Goal: Task Accomplishment & Management: Use online tool/utility

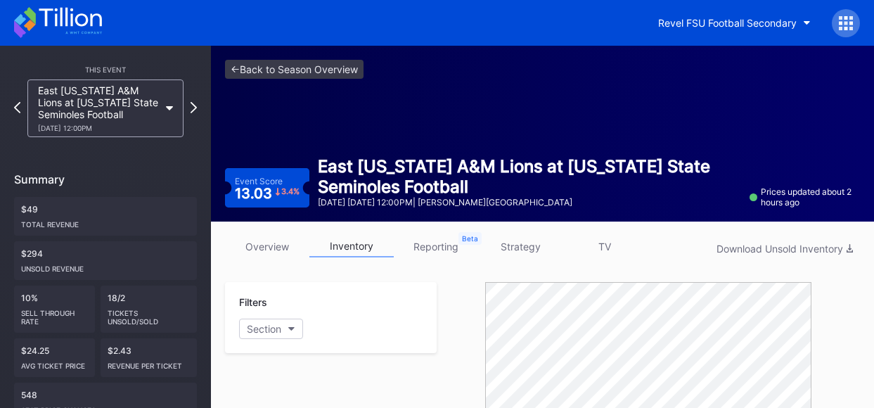
scroll to position [119, 0]
click at [349, 77] on link "<- Back to Season Overview" at bounding box center [294, 69] width 139 height 19
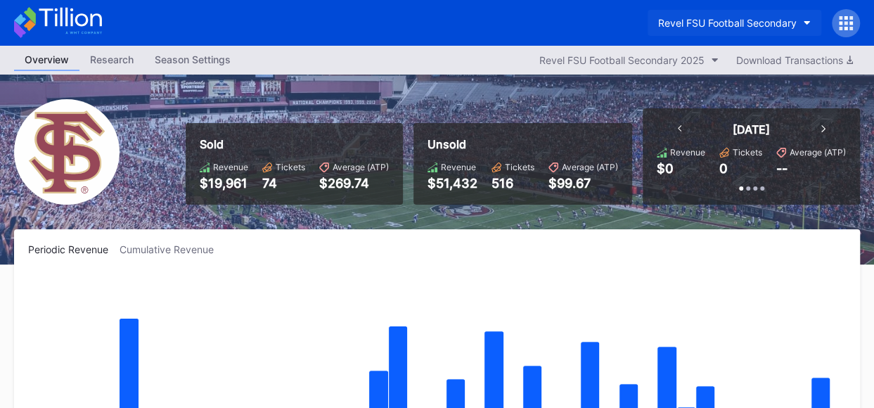
click at [805, 18] on button "Revel FSU Football Secondary" at bounding box center [735, 23] width 174 height 26
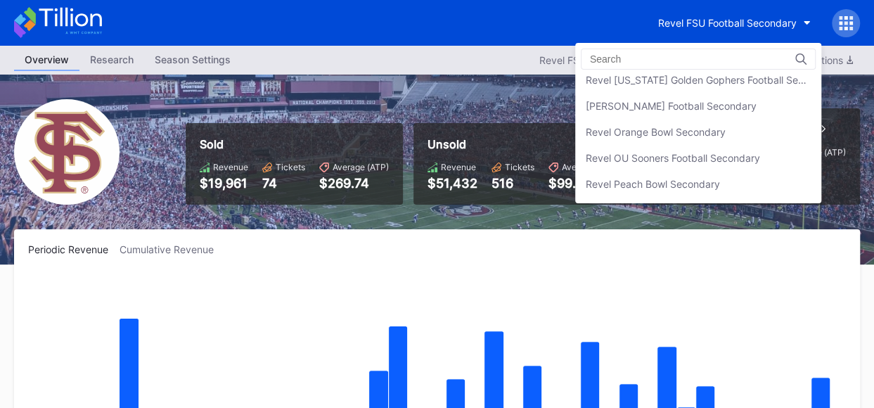
scroll to position [420, 0]
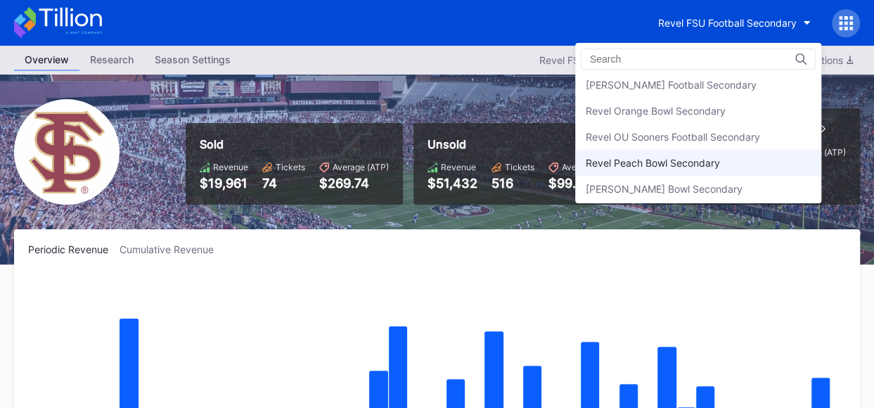
click at [710, 159] on div "Revel Peach Bowl Secondary" at bounding box center [653, 163] width 134 height 12
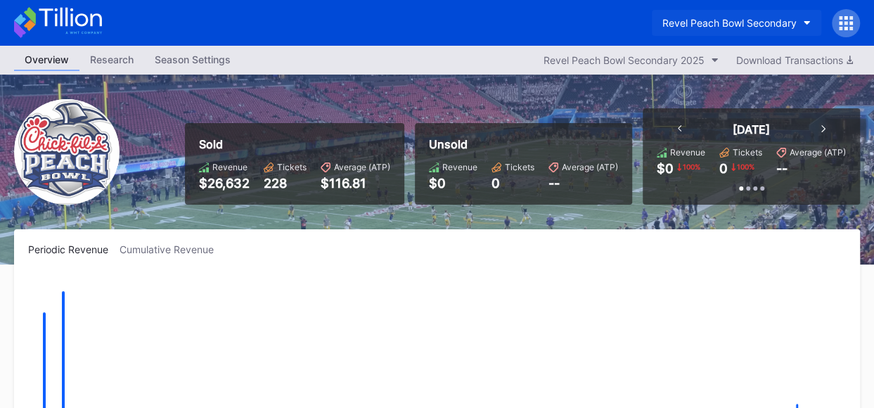
click at [800, 24] on button "Revel Peach Bowl Secondary" at bounding box center [736, 23] width 169 height 26
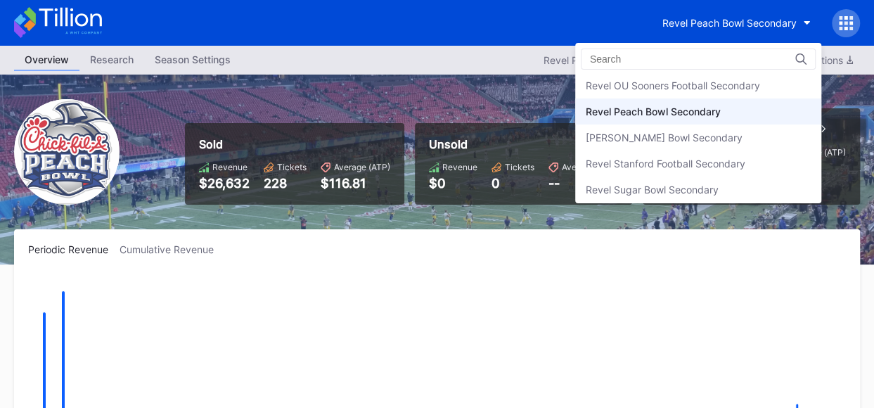
scroll to position [432, 0]
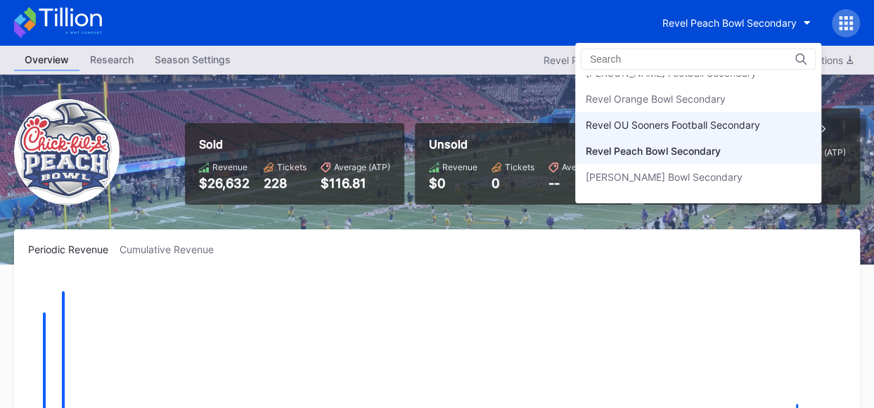
click at [721, 124] on div "Revel OU Sooners Football Secondary" at bounding box center [673, 125] width 174 height 12
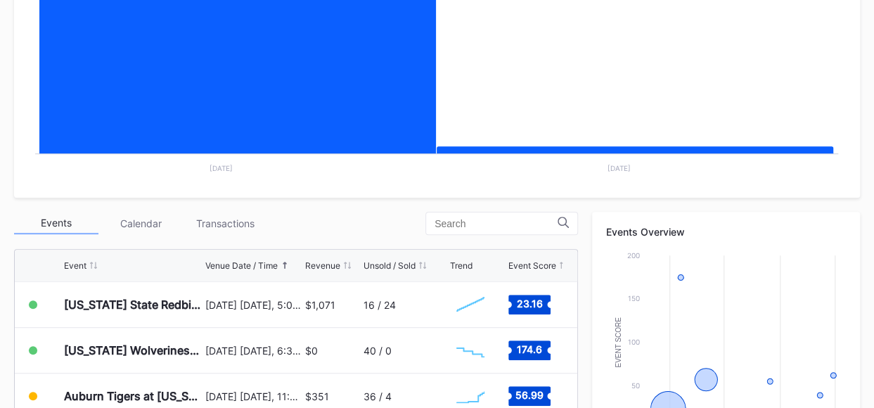
scroll to position [318, 0]
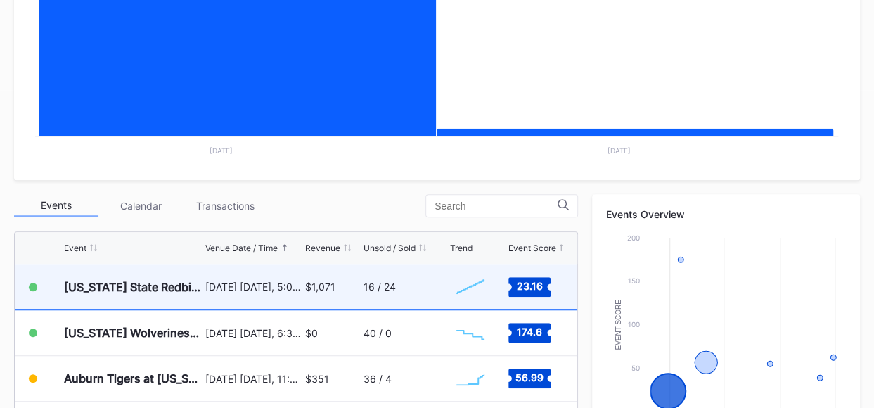
click at [385, 288] on div "16 / 24" at bounding box center [380, 287] width 32 height 12
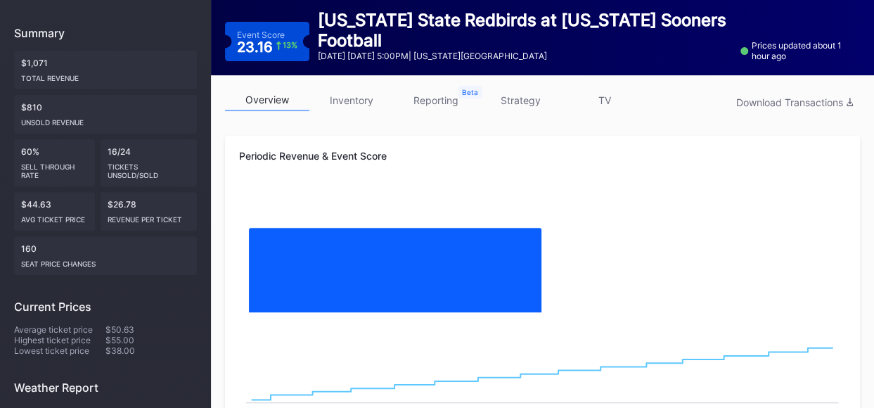
scroll to position [74, 0]
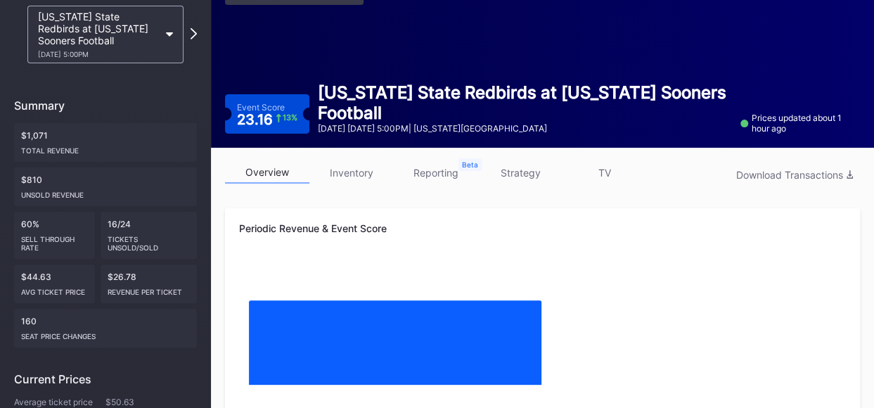
click at [357, 174] on link "inventory" at bounding box center [351, 173] width 84 height 22
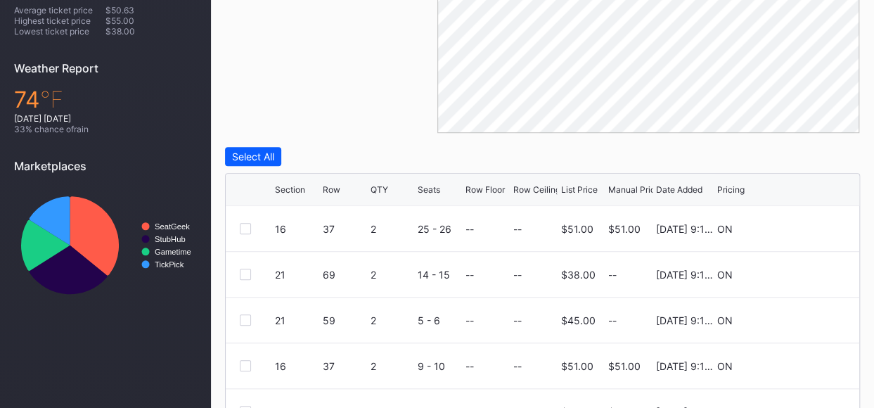
scroll to position [494, 0]
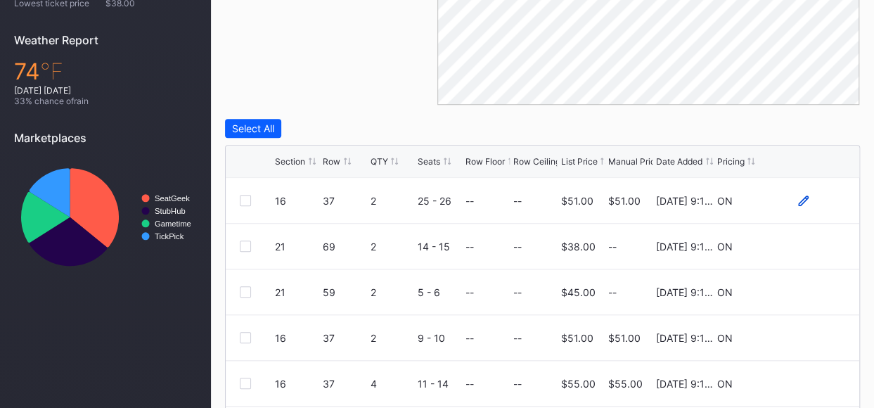
click at [802, 199] on icon at bounding box center [803, 200] width 11 height 11
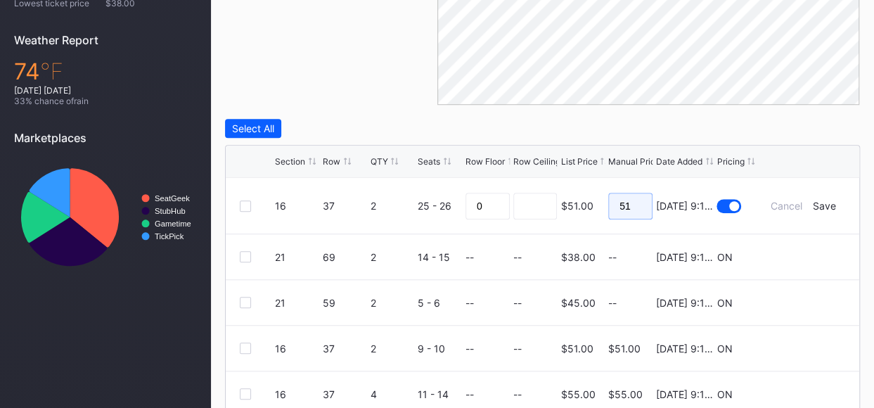
drag, startPoint x: 637, startPoint y: 207, endPoint x: 603, endPoint y: 200, distance: 34.5
click at [603, 200] on form "16 37 2 25 - 26 0 $51.00 51 8/27/2025 9:12AM Cancel Save" at bounding box center [560, 206] width 570 height 56
type input "45"
click at [828, 210] on form "16 37 2 25 - 26 0 $51.00 45 8/27/2025 9:12AM Cancel Save" at bounding box center [560, 206] width 570 height 56
click at [828, 205] on div "Save" at bounding box center [824, 206] width 23 height 12
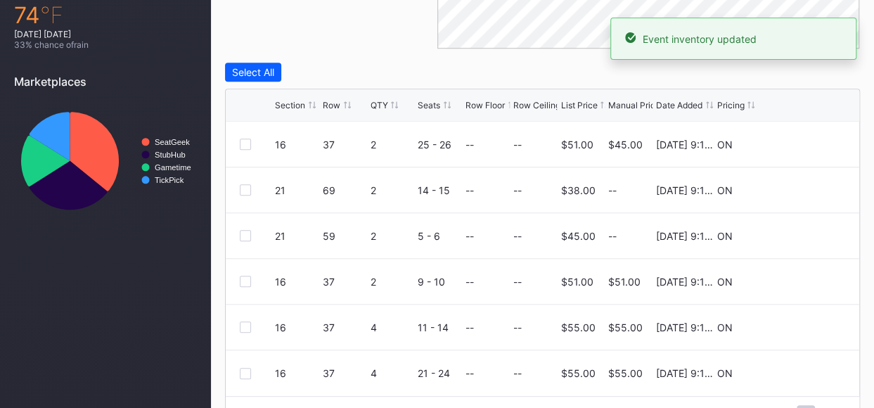
scroll to position [564, 0]
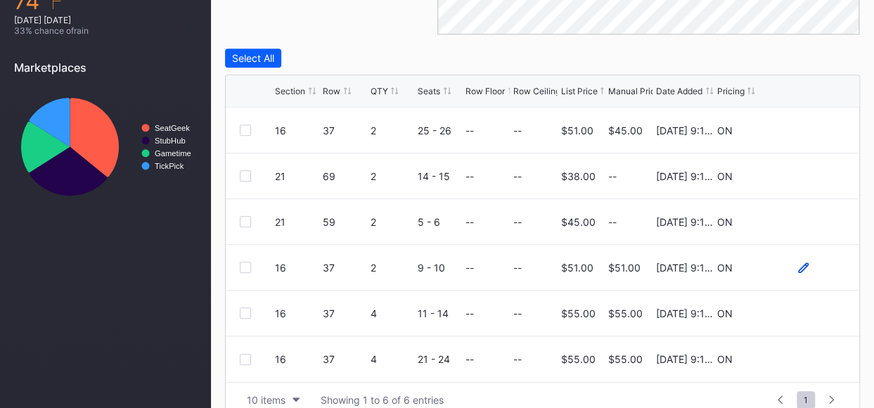
click at [805, 266] on icon at bounding box center [803, 267] width 11 height 11
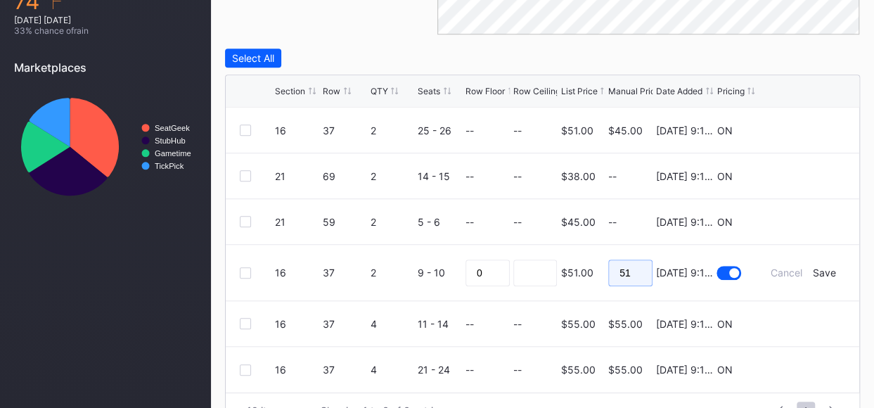
drag, startPoint x: 631, startPoint y: 272, endPoint x: 604, endPoint y: 269, distance: 27.6
click at [604, 269] on form "16 37 2 9 - 10 0 $51.00 51 8/27/2025 9:12AM Cancel Save" at bounding box center [560, 273] width 570 height 56
type input "44"
click at [830, 273] on div "Save" at bounding box center [824, 272] width 23 height 12
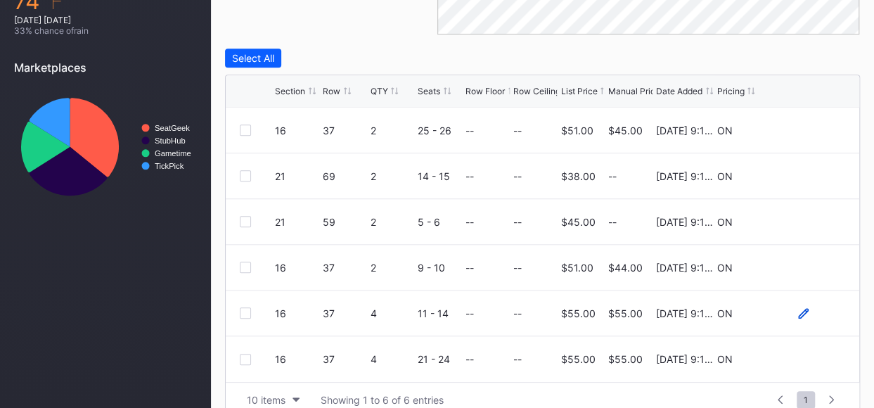
click at [802, 314] on icon at bounding box center [803, 312] width 11 height 11
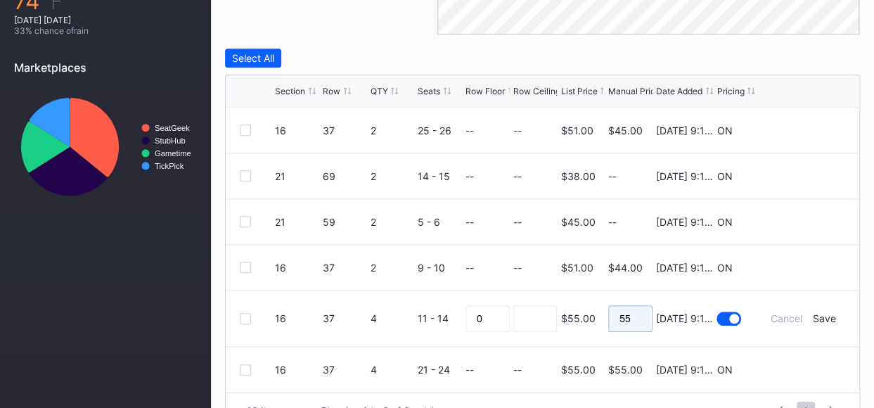
drag, startPoint x: 636, startPoint y: 316, endPoint x: 612, endPoint y: 316, distance: 24.6
click at [612, 316] on input "55" at bounding box center [630, 318] width 44 height 27
type input "49"
click at [830, 320] on div "Save" at bounding box center [824, 318] width 23 height 12
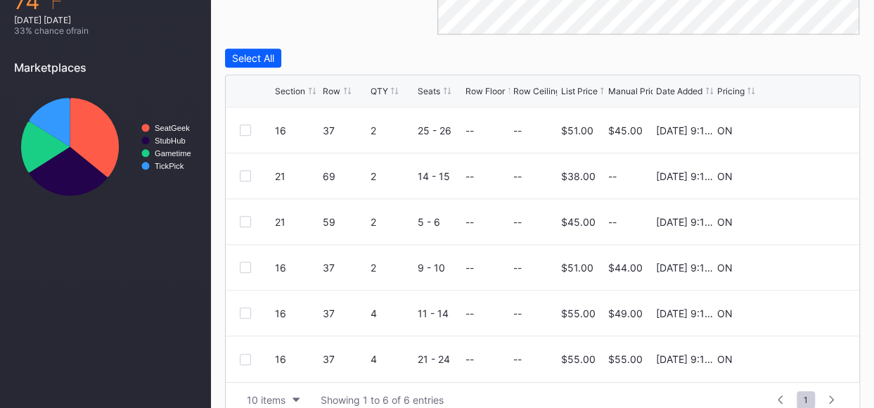
scroll to position [585, 0]
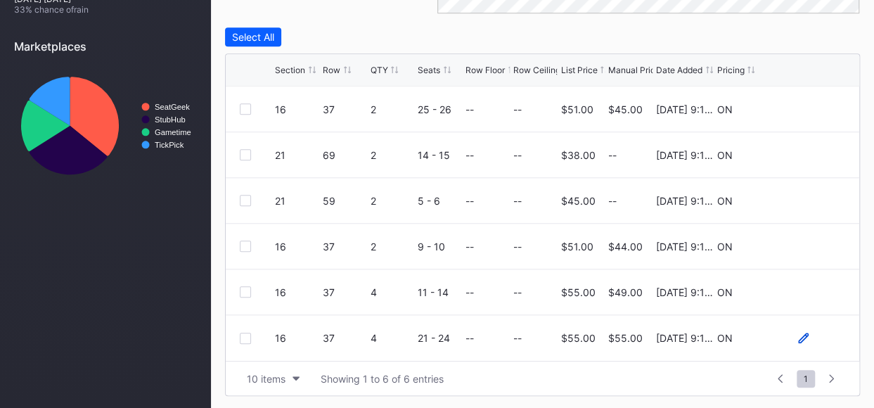
click at [800, 335] on icon at bounding box center [803, 338] width 11 height 11
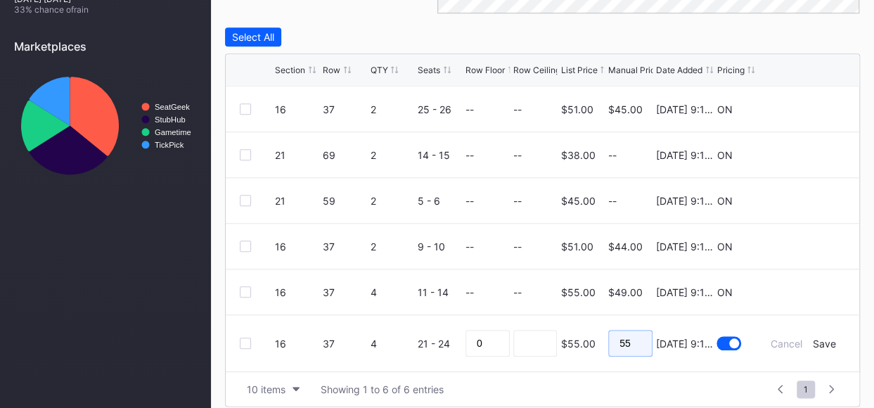
click at [633, 339] on input "55" at bounding box center [630, 343] width 44 height 27
type input "5"
type input "48"
click at [826, 342] on div "Save" at bounding box center [824, 343] width 23 height 12
